Goal: Navigation & Orientation: Find specific page/section

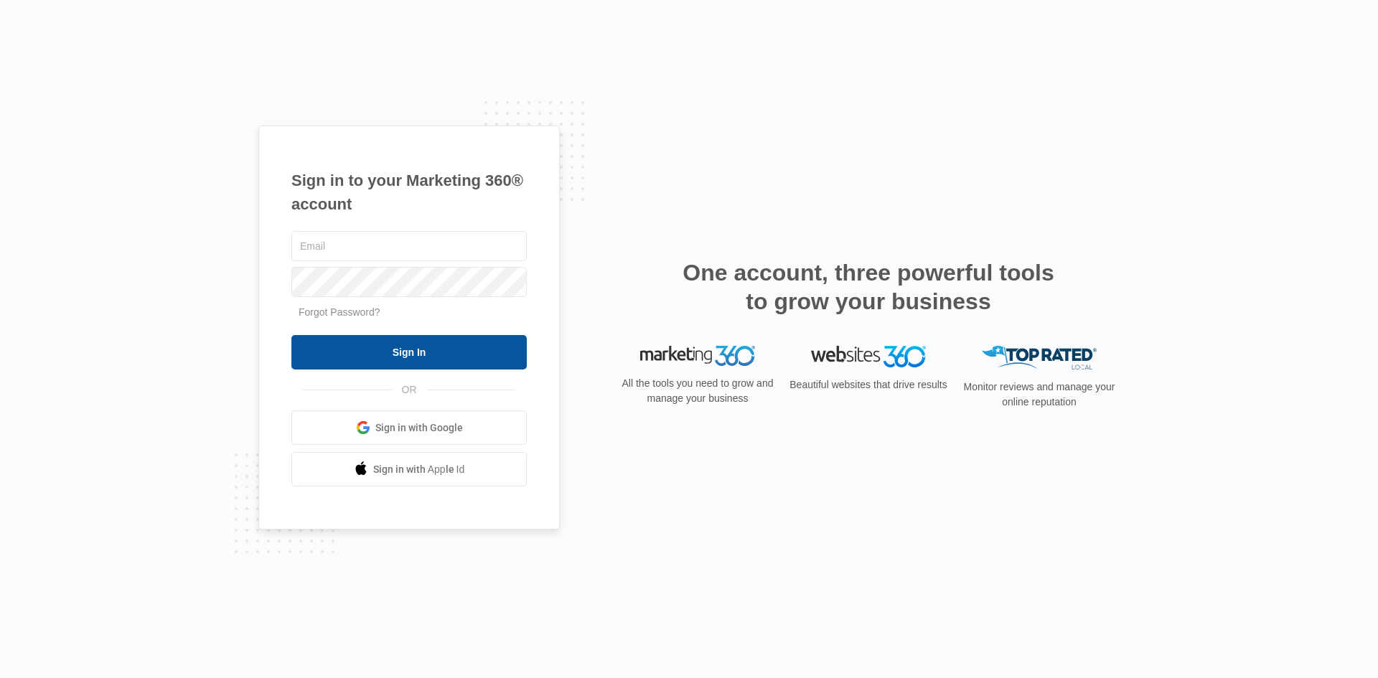
type input "m.paulet@corghiusa.us"
click at [361, 344] on input "Sign In" at bounding box center [408, 352] width 235 height 34
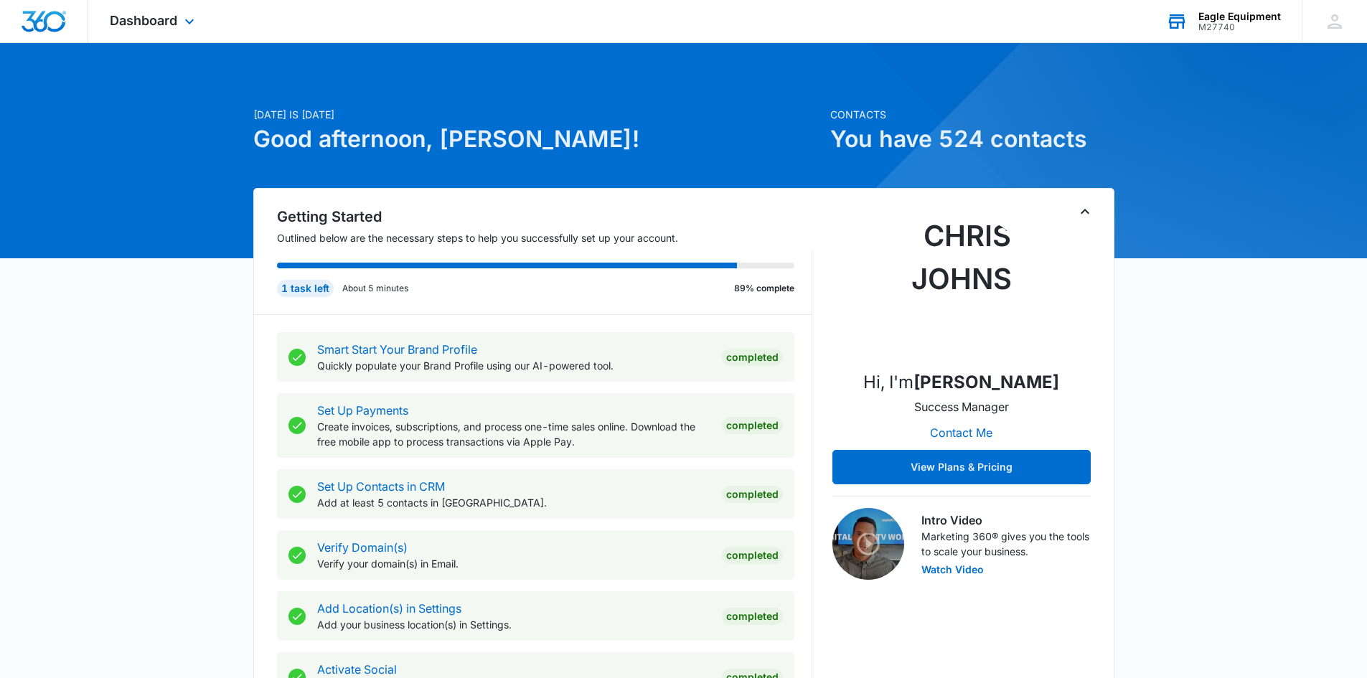
click at [1182, 27] on icon at bounding box center [1177, 22] width 22 height 22
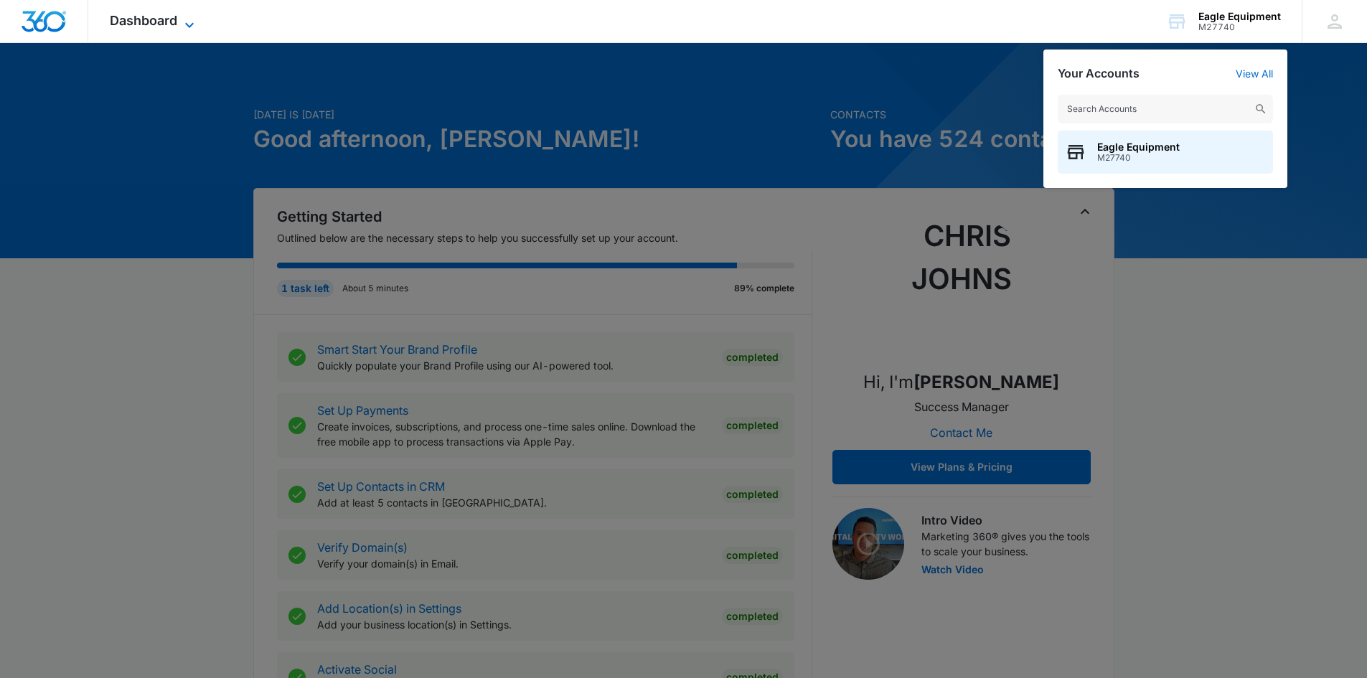
click at [174, 25] on span "Dashboard" at bounding box center [143, 20] width 67 height 15
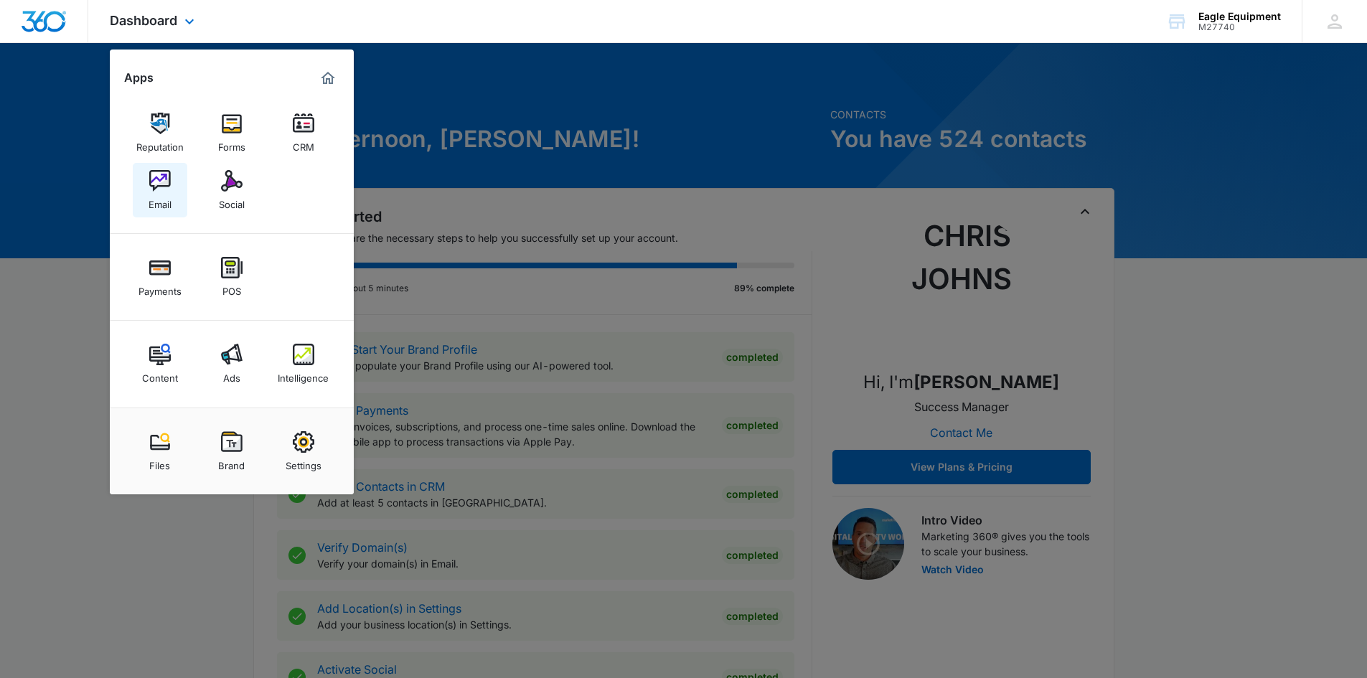
click at [159, 189] on img at bounding box center [160, 181] width 22 height 22
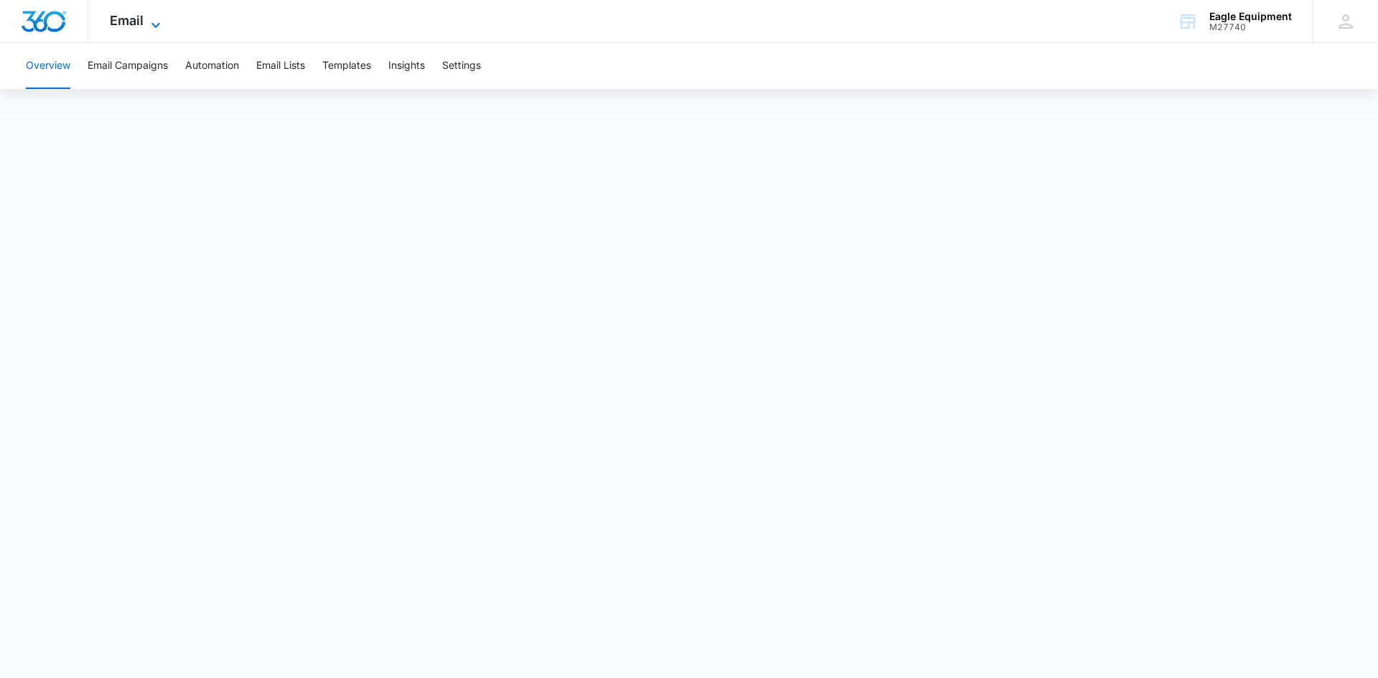
click at [157, 17] on icon at bounding box center [155, 25] width 17 height 17
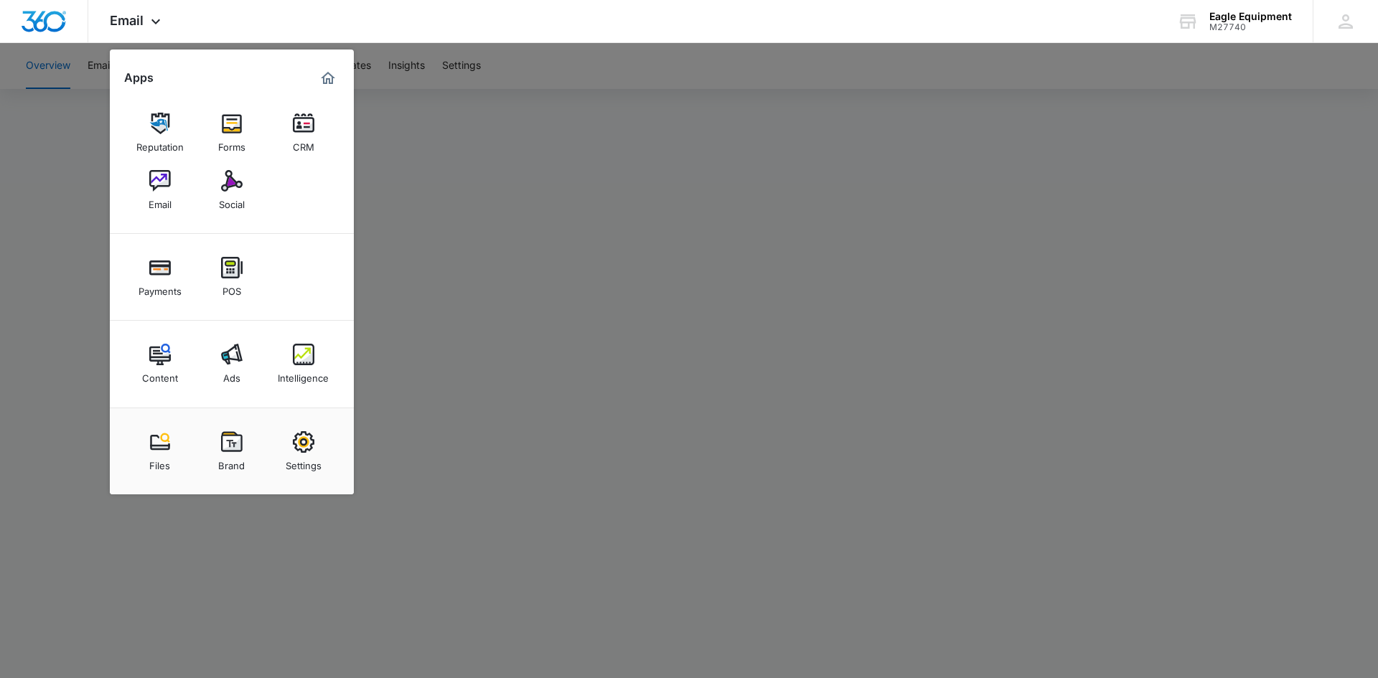
click at [572, 149] on div at bounding box center [689, 339] width 1378 height 678
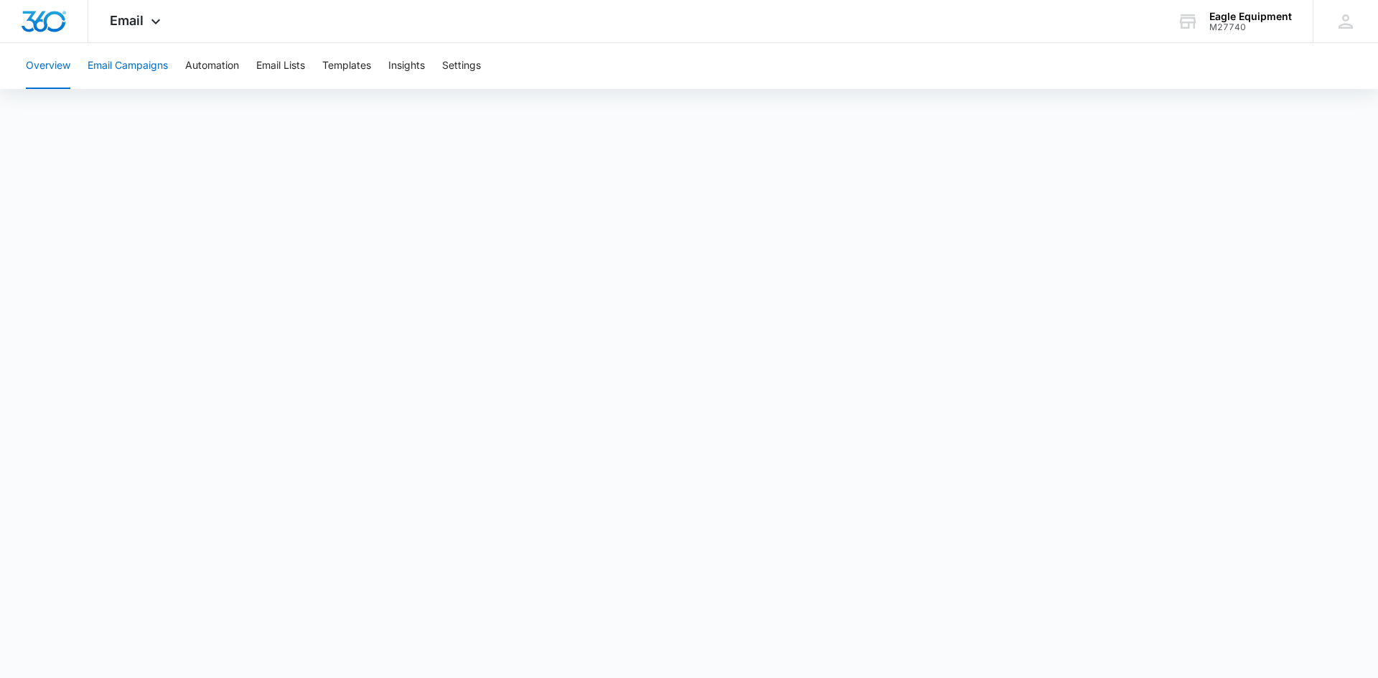
click at [114, 67] on button "Email Campaigns" at bounding box center [128, 66] width 80 height 46
click at [36, 69] on button "Overview" at bounding box center [48, 66] width 44 height 46
click at [160, 30] on div "Email Apps Reputation Forms CRM Email Social Payments POS Content Ads Intellige…" at bounding box center [137, 21] width 98 height 42
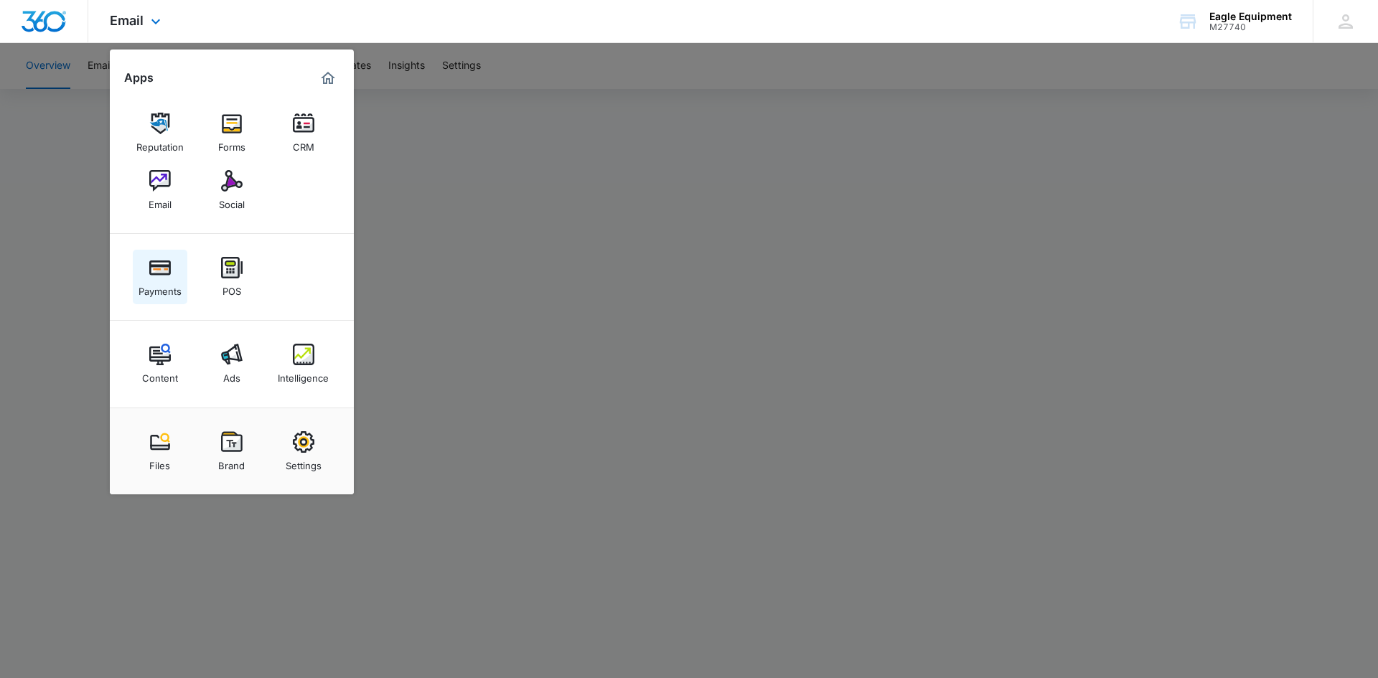
click at [150, 275] on img at bounding box center [160, 268] width 22 height 22
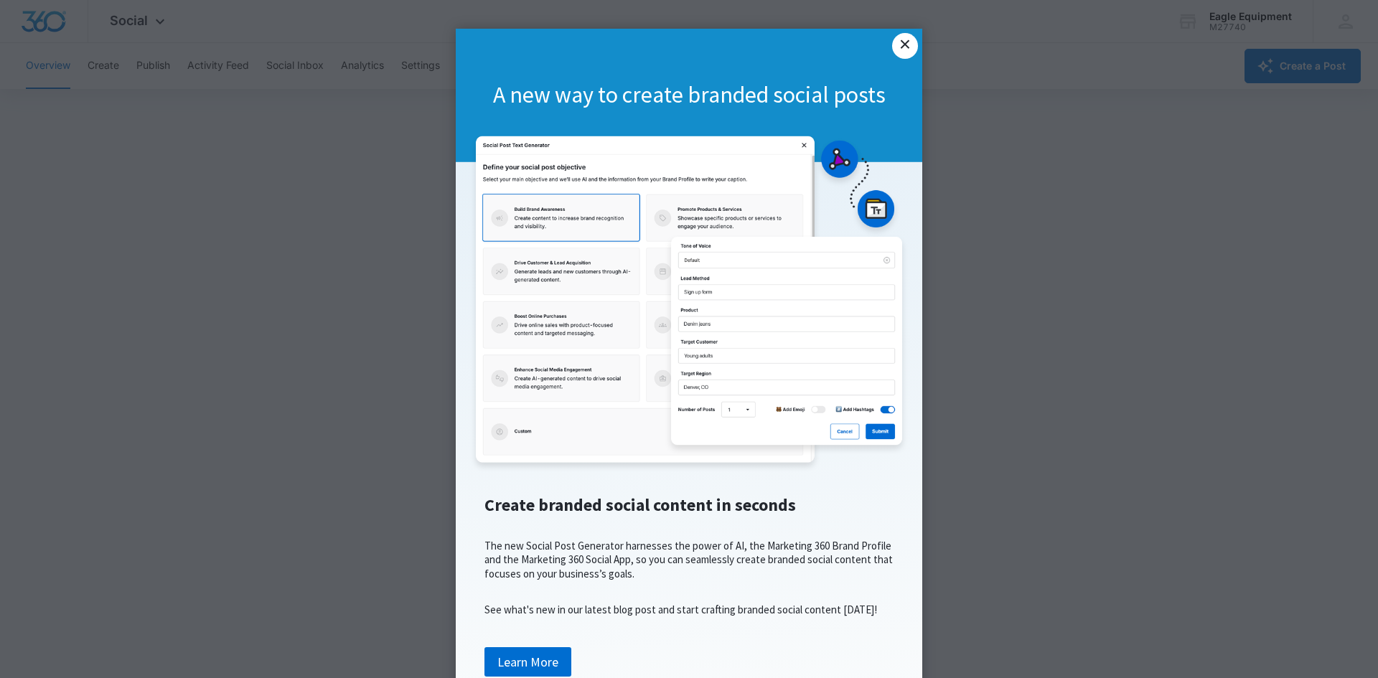
click at [904, 40] on link "×" at bounding box center [905, 46] width 26 height 26
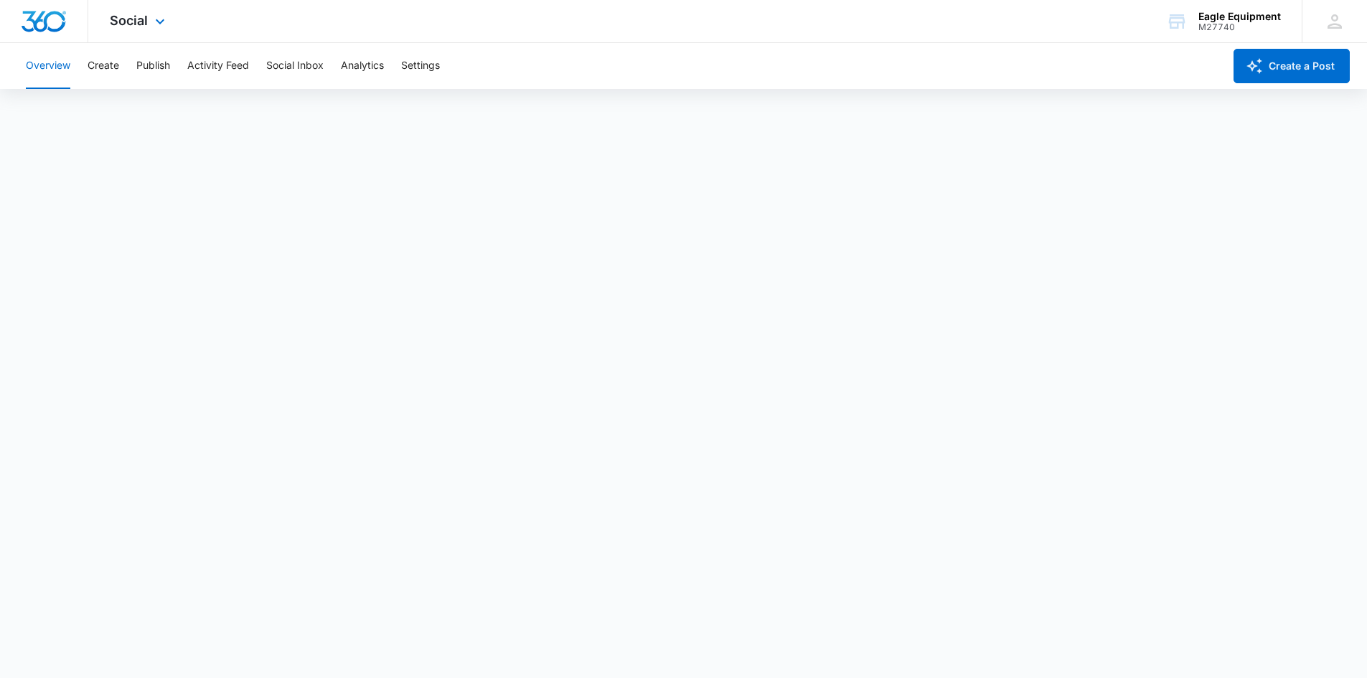
click at [39, 26] on img "Dashboard" at bounding box center [44, 22] width 46 height 22
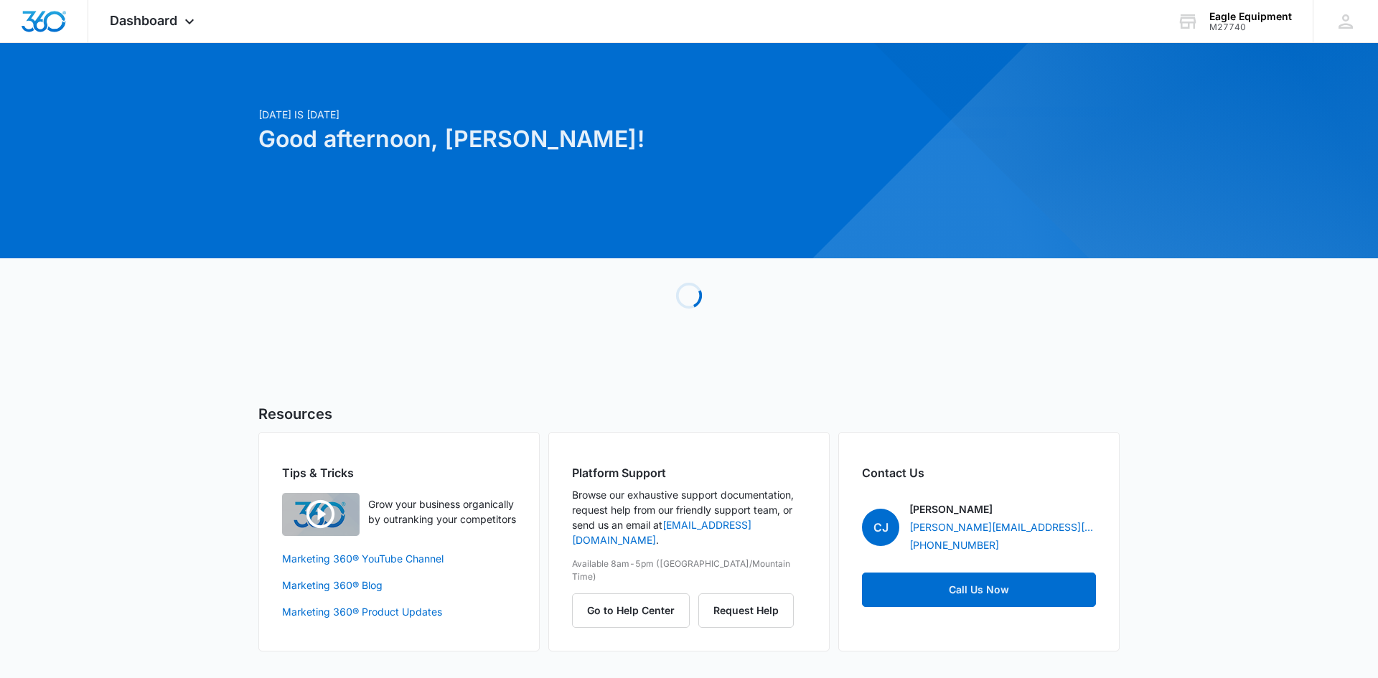
click at [48, 67] on div "[DATE] is [DATE] Good afternoon, [PERSON_NAME]! Loading Resources Tips & Tricks…" at bounding box center [689, 365] width 1378 height 608
